Goal: Information Seeking & Learning: Compare options

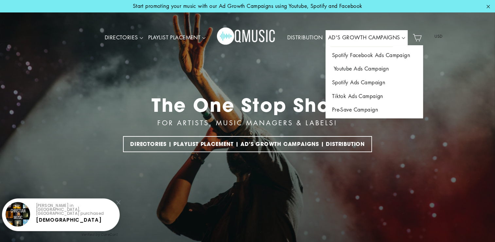
click at [357, 70] on link "Youtube Ads Campaign" at bounding box center [375, 69] width 98 height 14
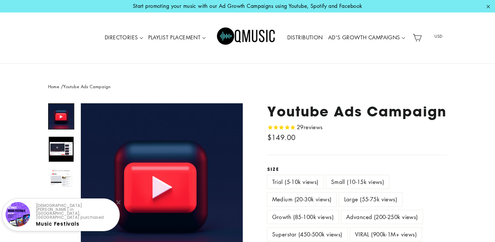
click at [380, 237] on label "VIRAL (900k-1M+ views)" at bounding box center [386, 233] width 72 height 13
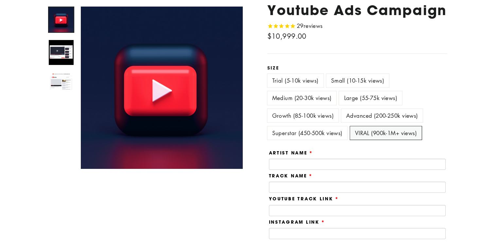
scroll to position [69, 0]
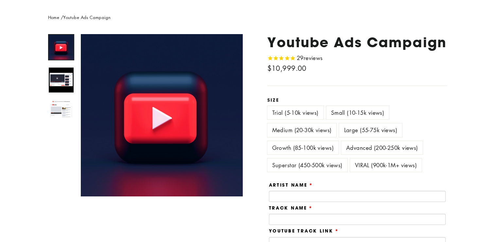
click at [303, 167] on label "Superstar (450-500k views)" at bounding box center [308, 164] width 80 height 13
click at [370, 146] on label "Advanced (200-250k views)" at bounding box center [383, 147] width 82 height 13
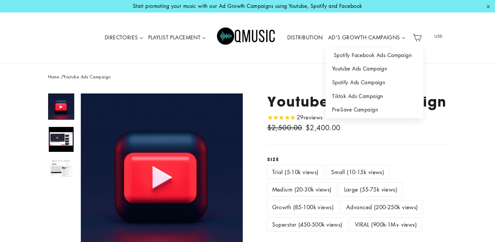
click at [369, 57] on link "Spotify Facebook Ads Campaign" at bounding box center [375, 55] width 98 height 14
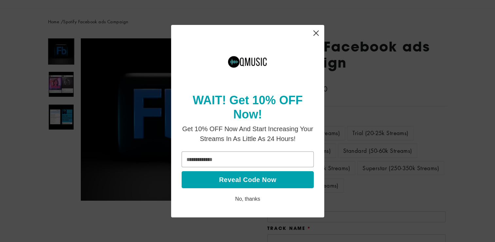
click at [316, 35] on icon "Close" at bounding box center [316, 33] width 13 height 13
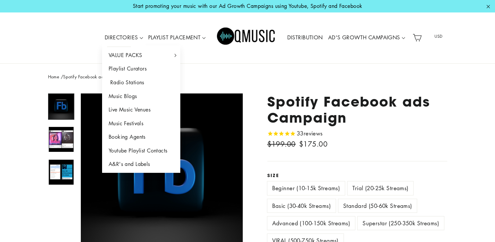
click at [138, 83] on link "Radio Stations" at bounding box center [141, 83] width 79 height 14
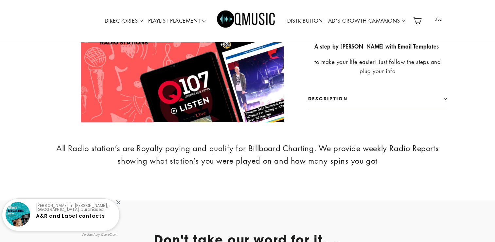
scroll to position [500, 0]
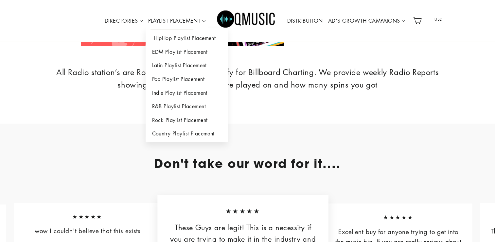
click at [190, 36] on link "HipHop Playlist Placement" at bounding box center [187, 38] width 82 height 14
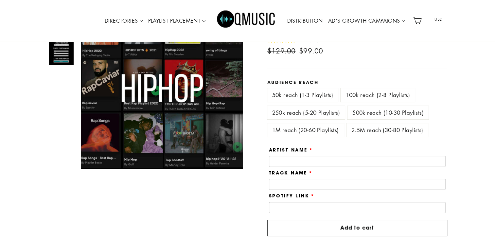
scroll to position [104, 0]
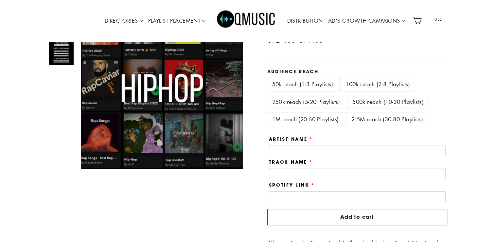
click at [396, 93] on div "100k reach (2-8 Playlists)" at bounding box center [379, 85] width 77 height 17
click at [376, 120] on label "2.5M reach (30-80 Playlists)" at bounding box center [388, 118] width 82 height 13
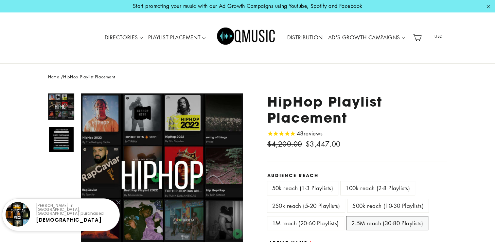
scroll to position [89, 0]
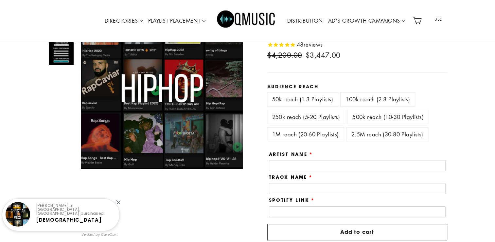
click at [317, 135] on label "1M reach (20-60 Playlists)" at bounding box center [306, 133] width 77 height 13
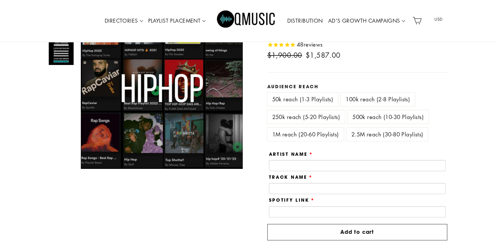
click at [362, 115] on label "500k reach (10-30 Playlists)" at bounding box center [388, 116] width 81 height 13
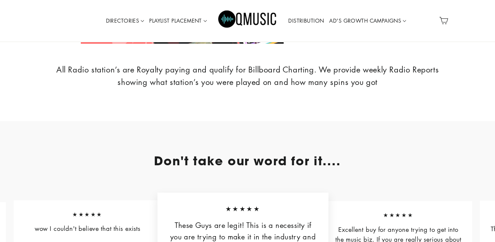
scroll to position [500, 0]
